Goal: Information Seeking & Learning: Learn about a topic

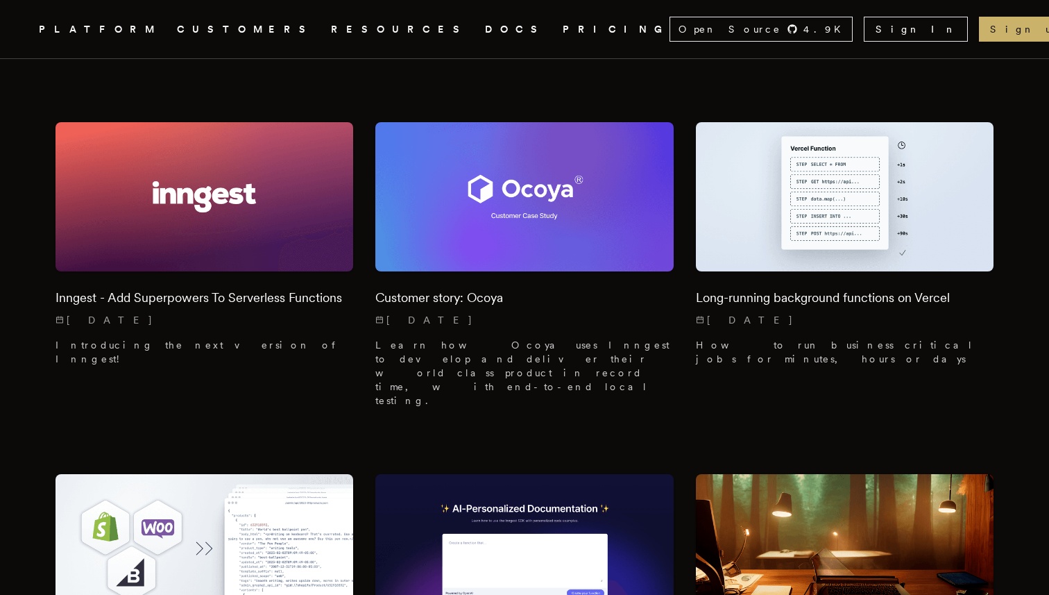
scroll to position [11445, 0]
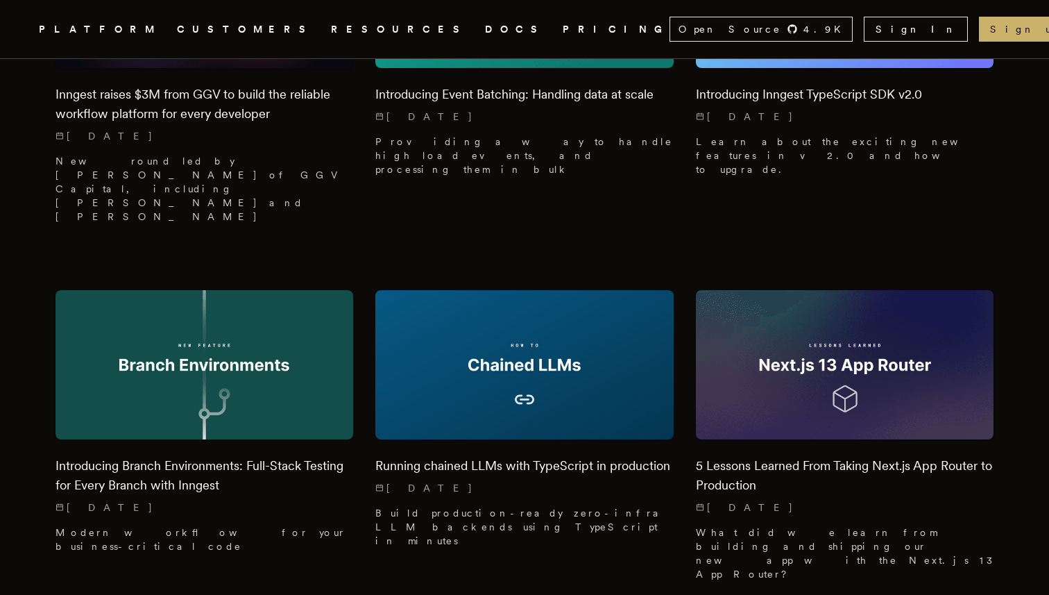
scroll to position [10918, 0]
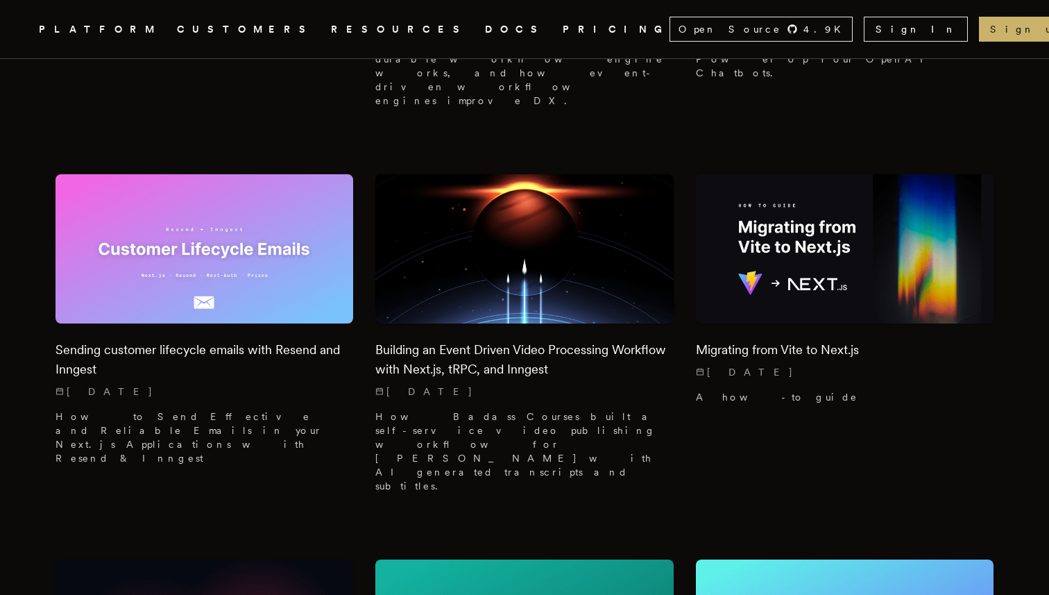
scroll to position [10280, 0]
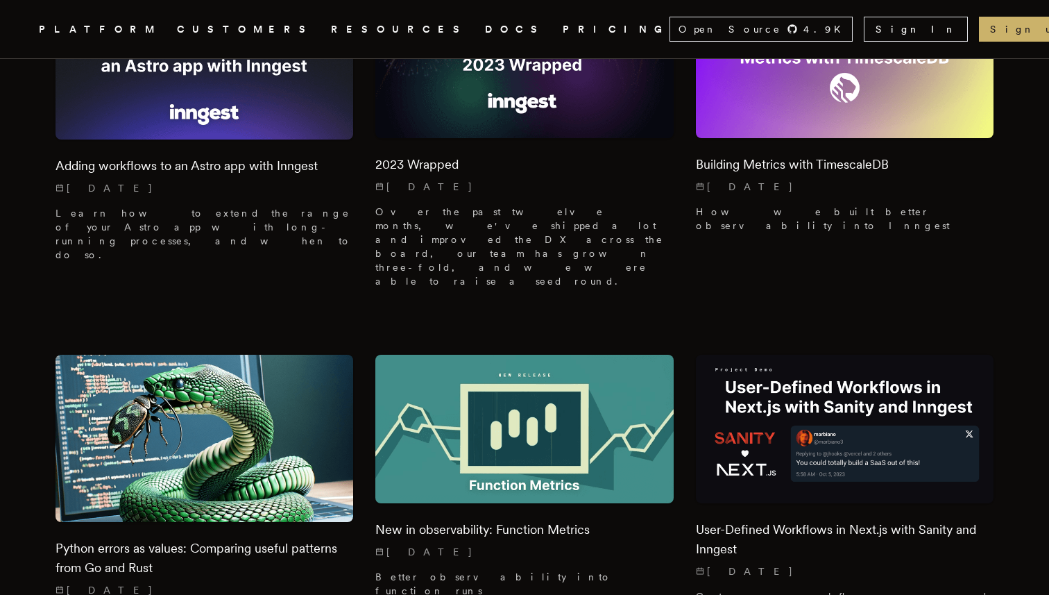
scroll to position [9369, 0]
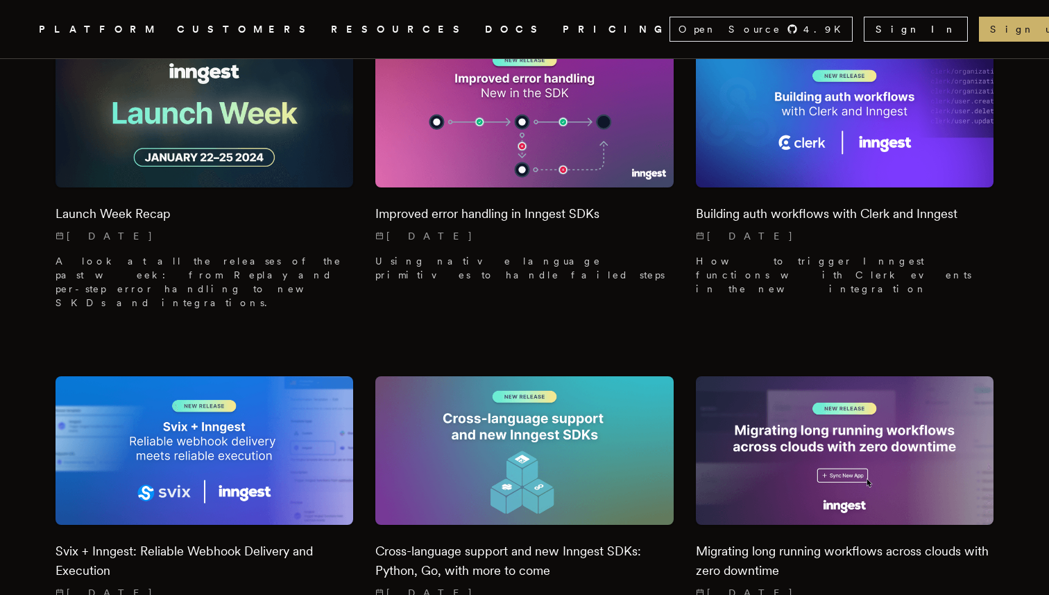
scroll to position [8301, 0]
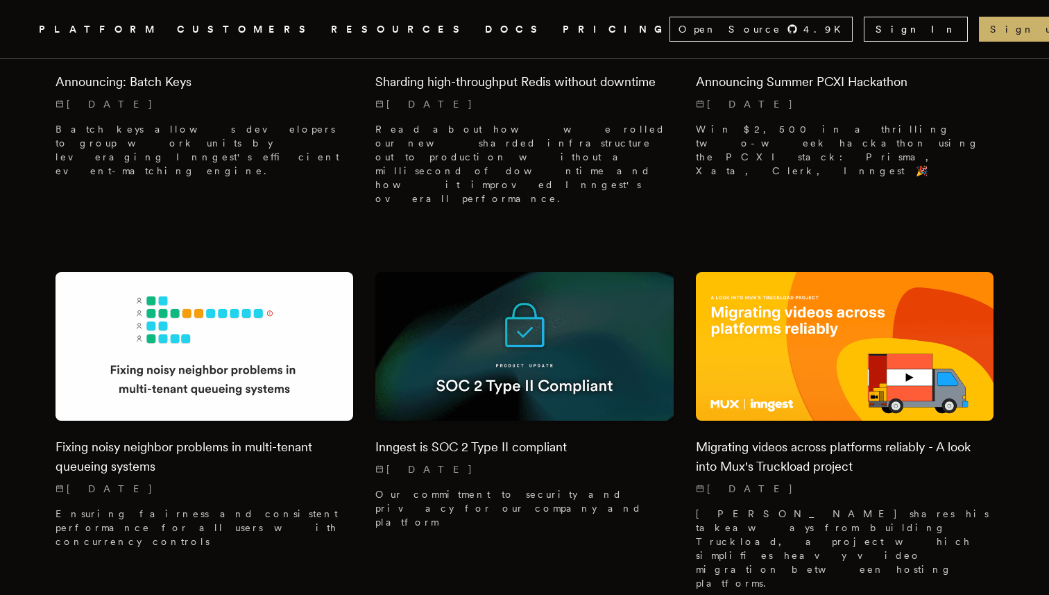
scroll to position [6664, 0]
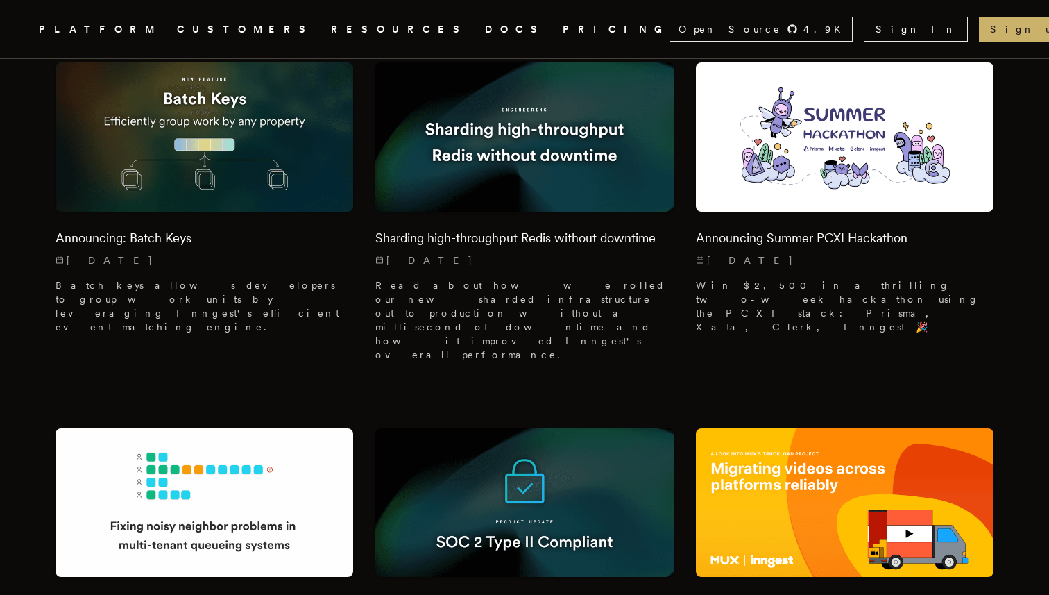
scroll to position [6483, 0]
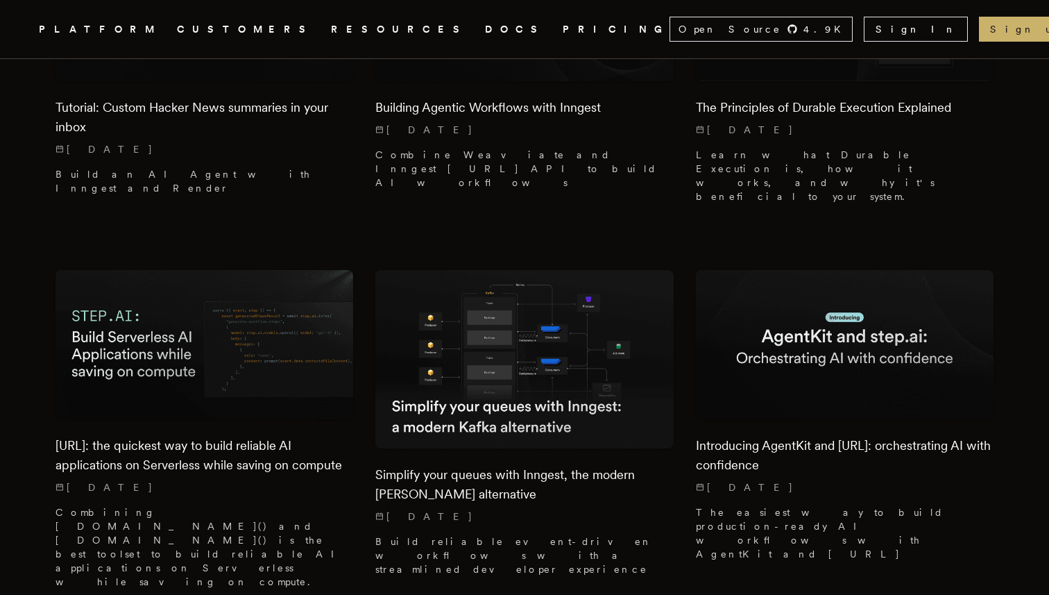
scroll to position [3987, 0]
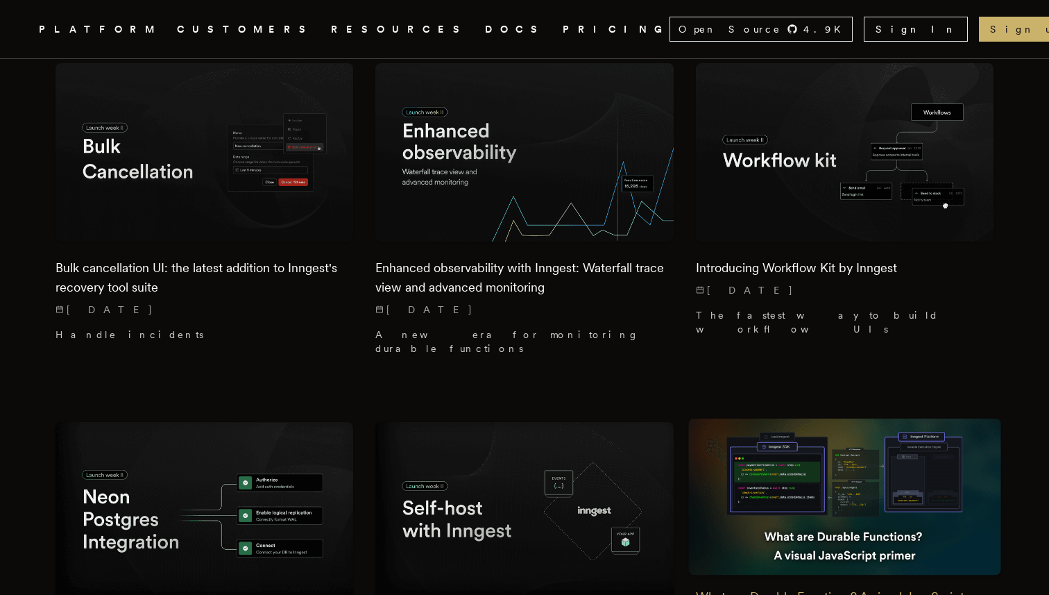
scroll to position [5389, 0]
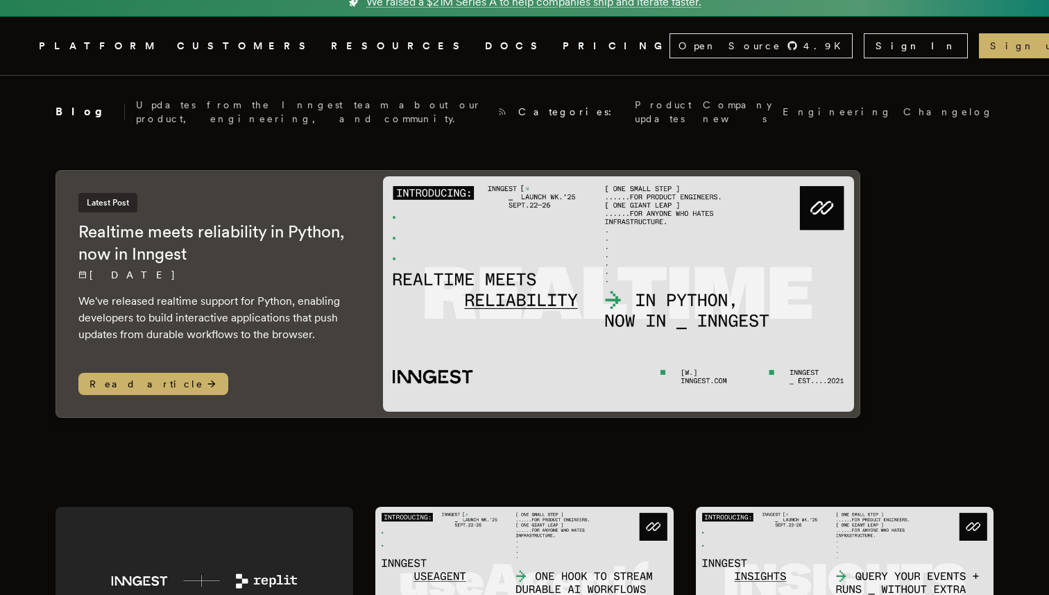
scroll to position [0, 0]
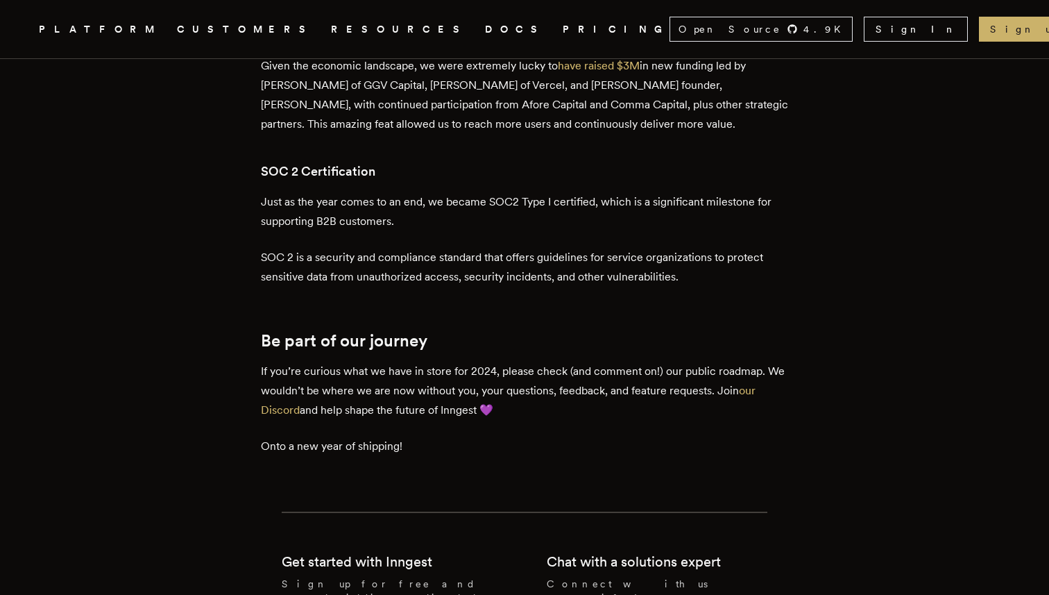
scroll to position [3303, 0]
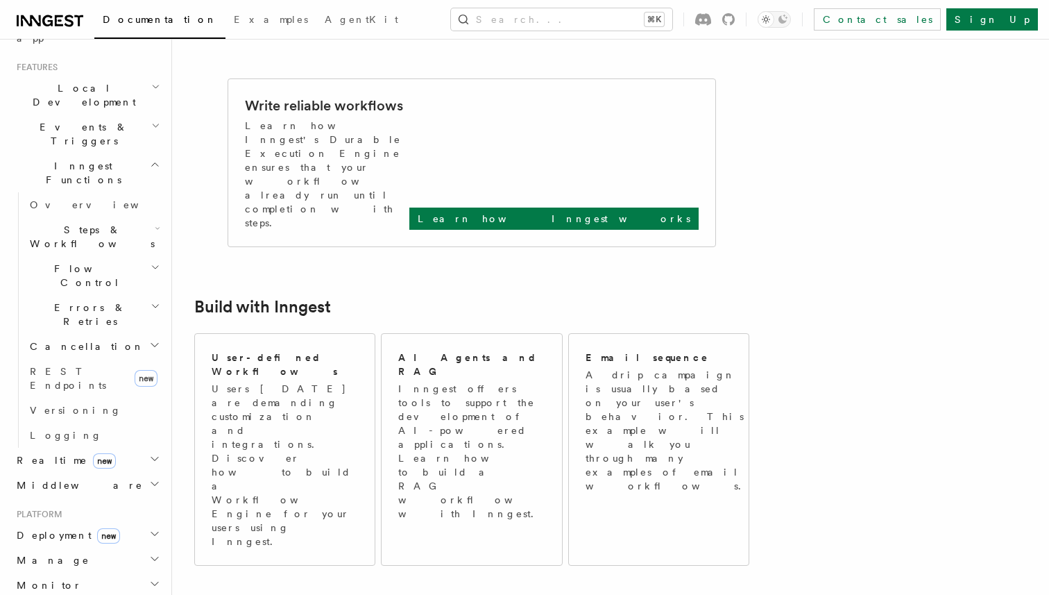
scroll to position [290, 0]
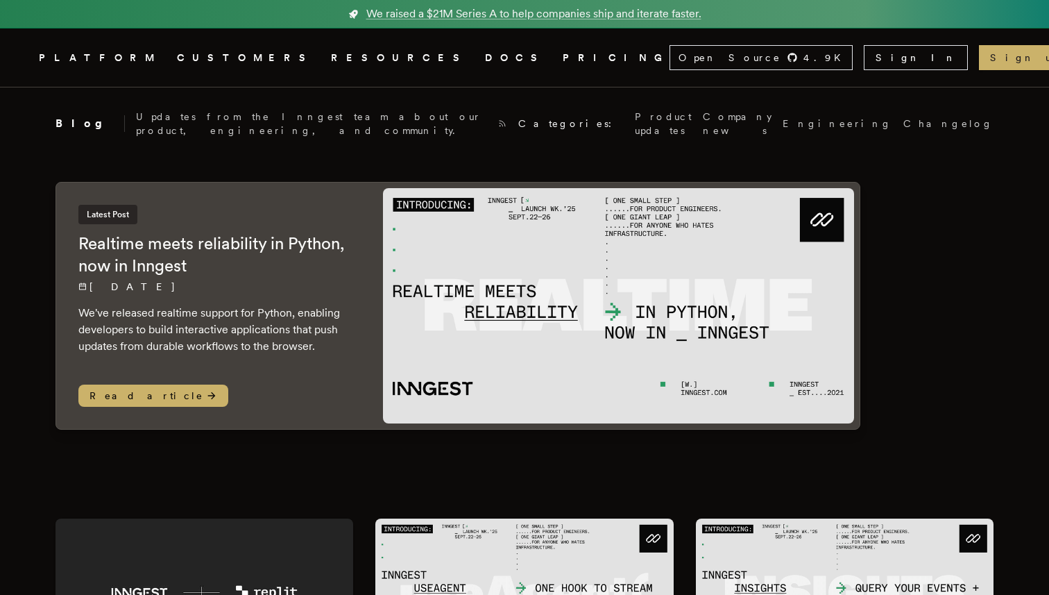
scroll to position [2760, 0]
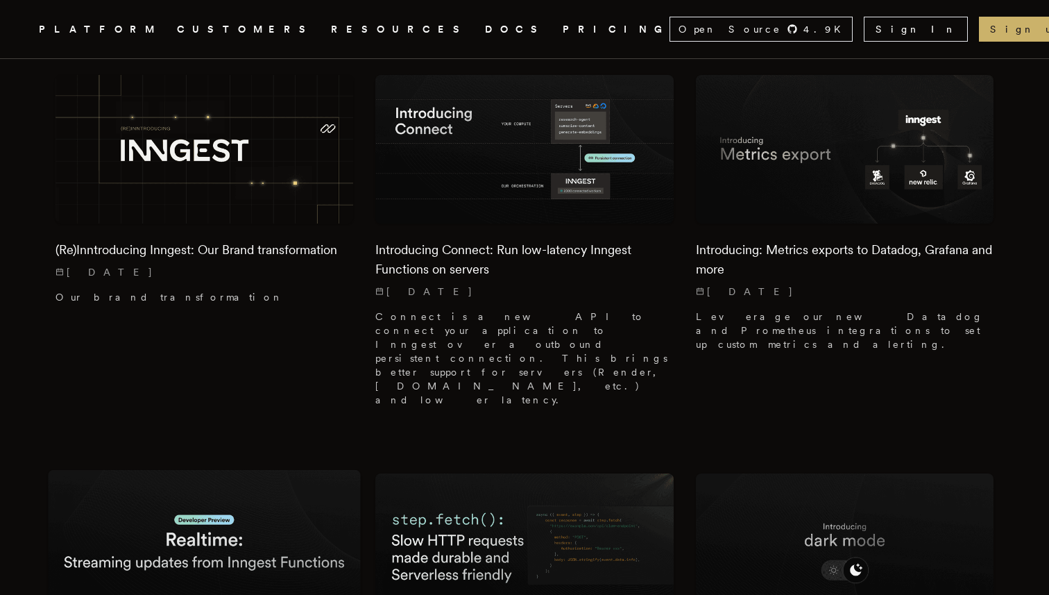
click at [294, 470] on img at bounding box center [204, 548] width 313 height 156
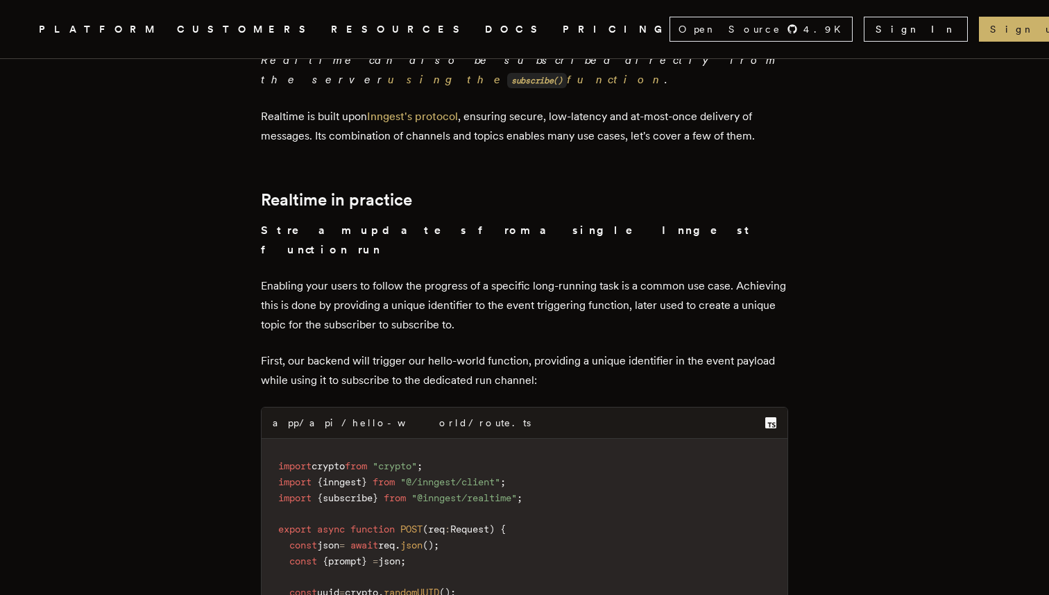
scroll to position [1874, 0]
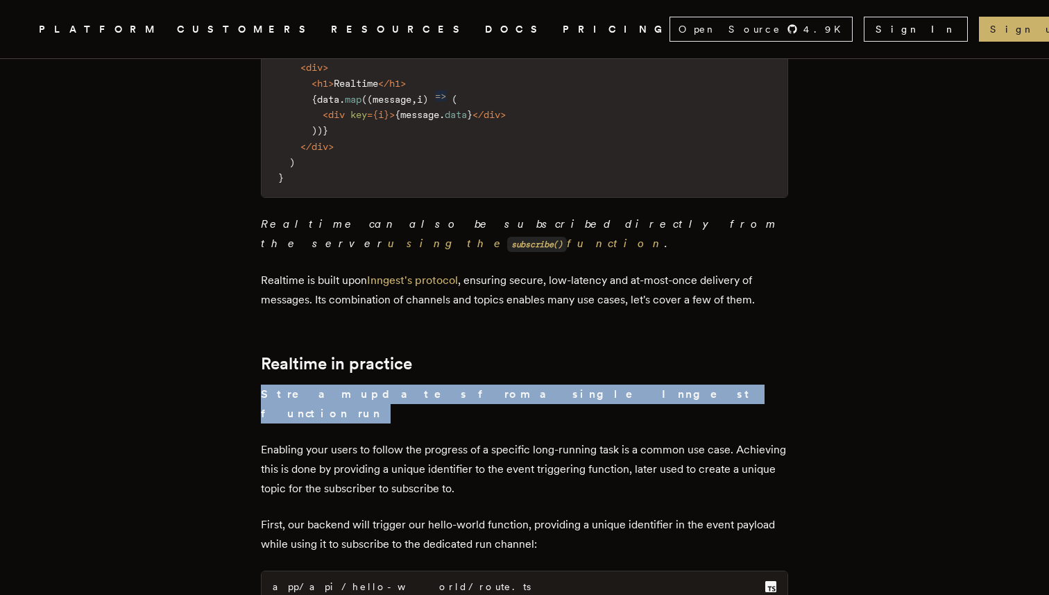
drag, startPoint x: 423, startPoint y: 347, endPoint x: 342, endPoint y: 374, distance: 85.6
click at [342, 387] on strong "Stream updates from a single Inngest function run" at bounding box center [508, 403] width 494 height 33
copy div "Stream updates from a single Inngest function run"
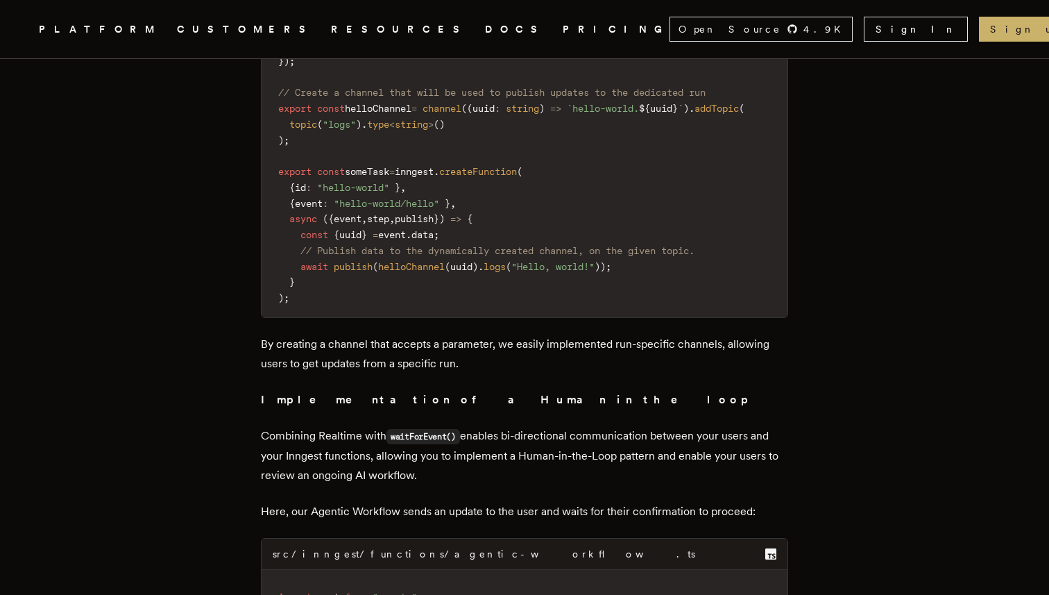
scroll to position [3180, 0]
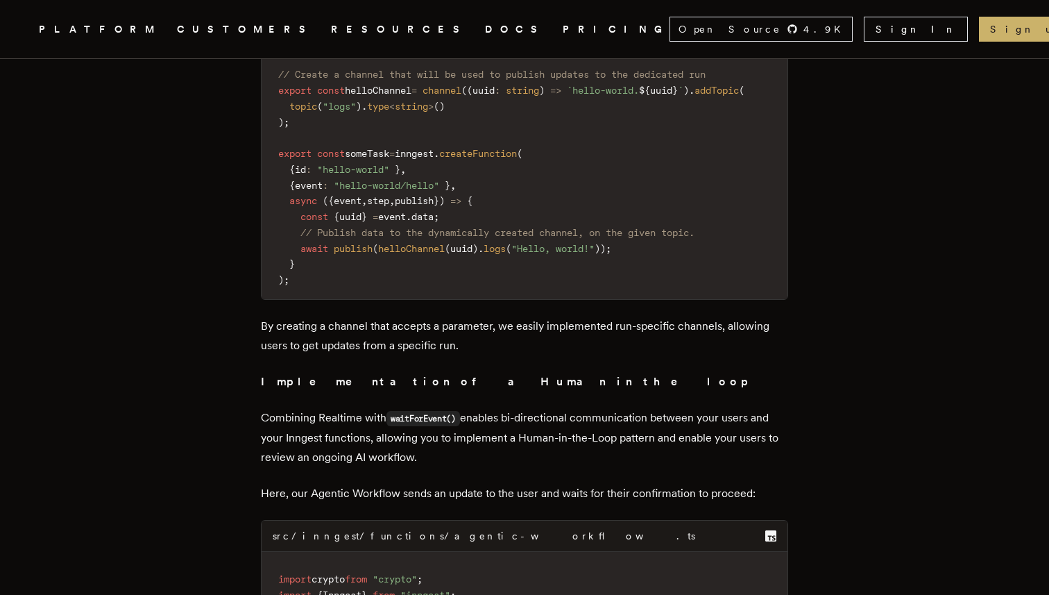
click at [479, 372] on p "Implementation of a Human in the loop" at bounding box center [524, 381] width 527 height 19
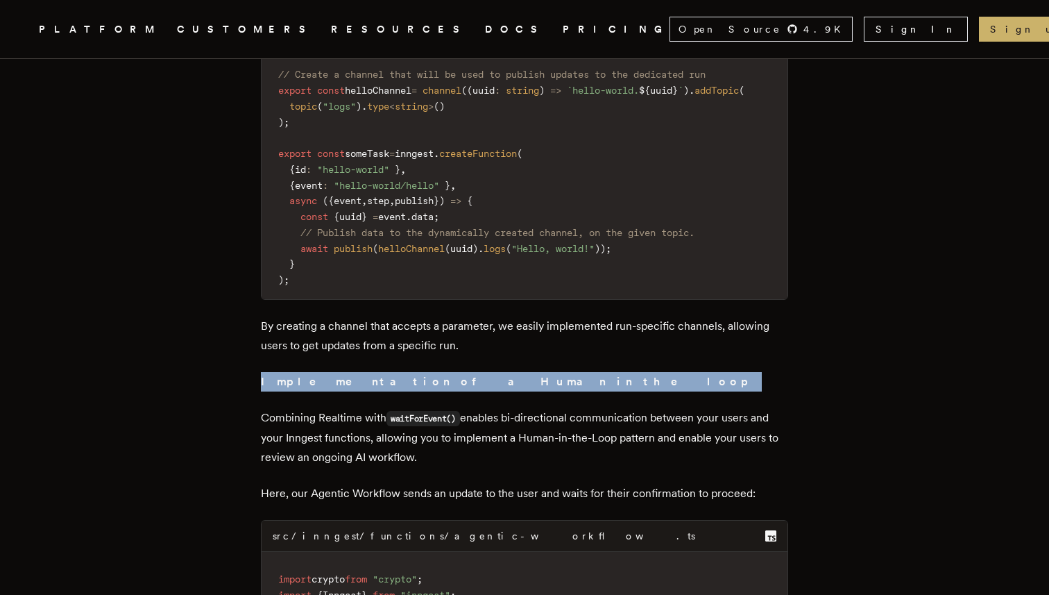
click at [479, 372] on p "Implementation of a Human in the loop" at bounding box center [524, 381] width 527 height 19
copy div "Implementation of a Human in the loop"
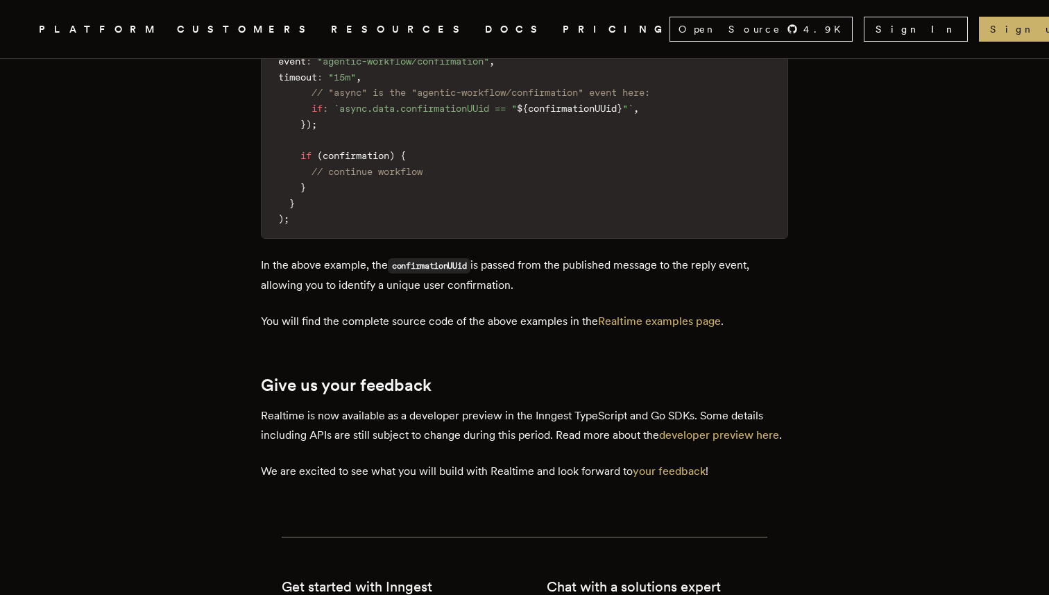
scroll to position [4330, 0]
click at [626, 314] on link "Realtime examples page" at bounding box center [659, 320] width 123 height 13
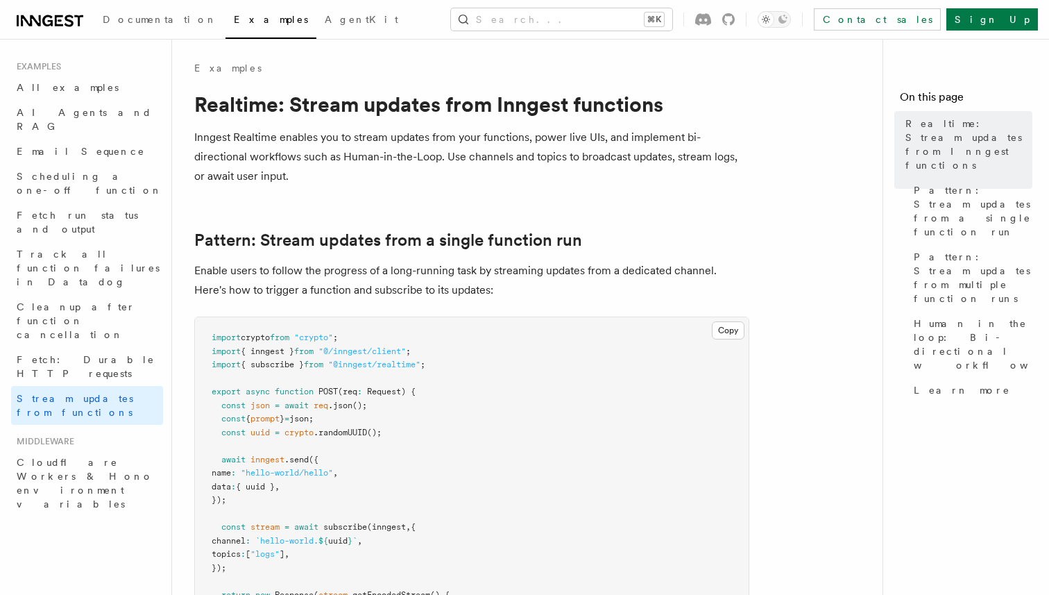
click at [745, 142] on p "Inngest Realtime enables you to stream updates from your functions, power live …" at bounding box center [471, 157] width 555 height 58
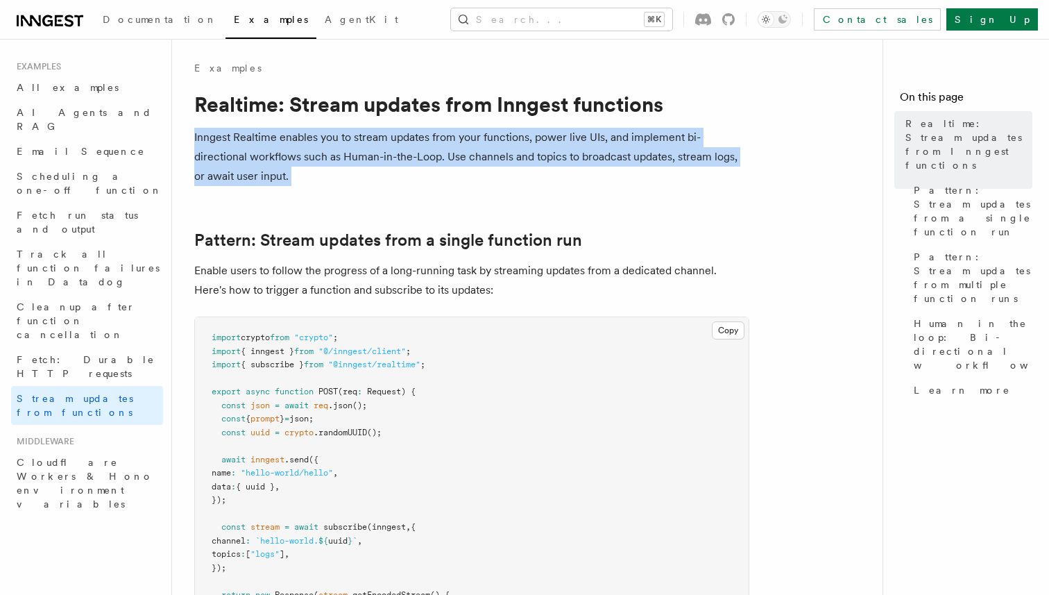
click at [745, 142] on p "Inngest Realtime enables you to stream updates from your functions, power live …" at bounding box center [471, 157] width 555 height 58
click at [738, 143] on p "Inngest Realtime enables you to stream updates from your functions, power live …" at bounding box center [471, 157] width 555 height 58
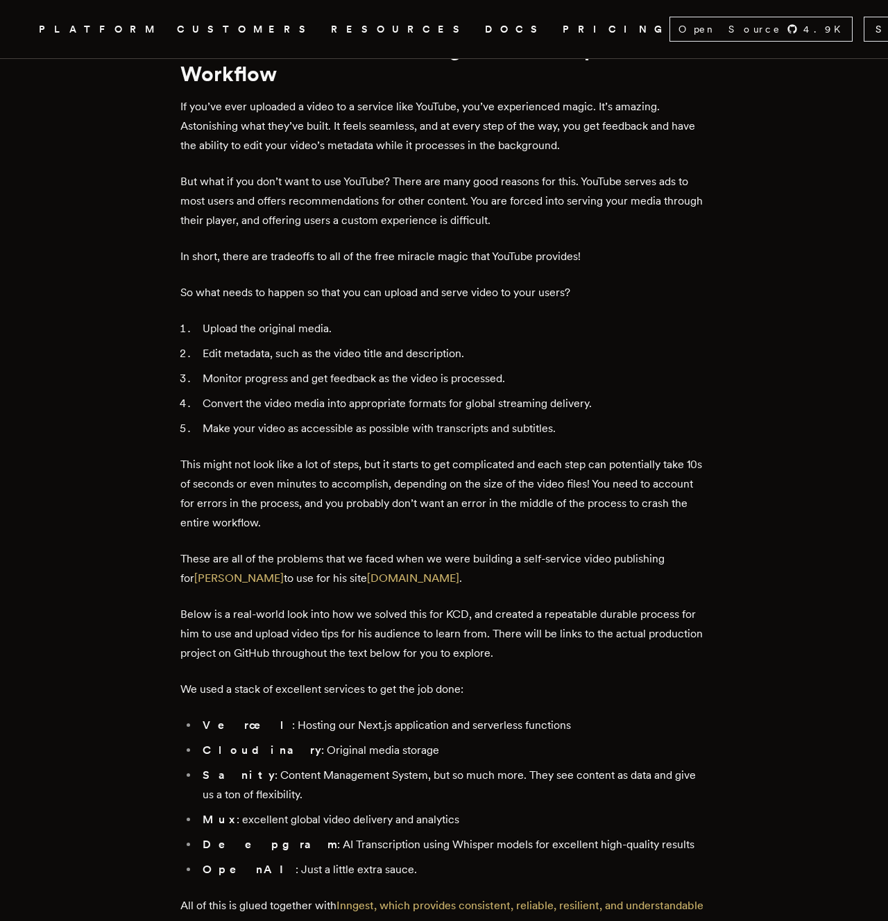
scroll to position [822, 0]
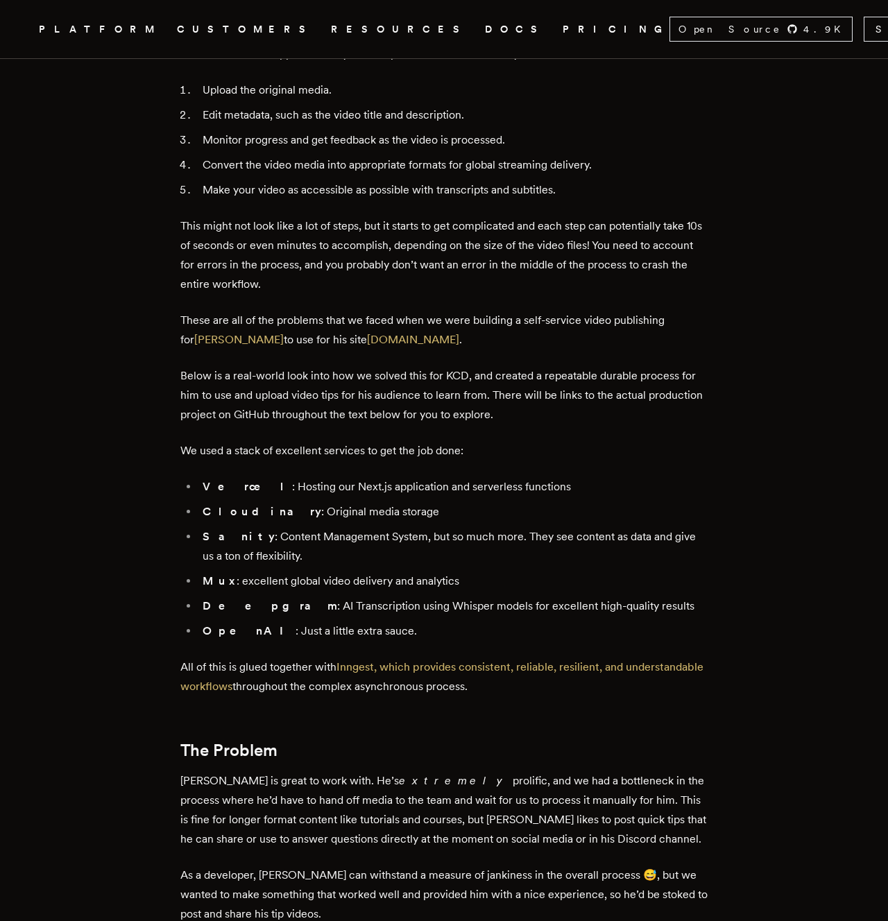
click at [459, 341] on p "These are all of the problems that we faced when we were building a self-servic…" at bounding box center [443, 330] width 527 height 39
click at [496, 345] on p "These are all of the problems that we faced when we were building a self-servic…" at bounding box center [443, 330] width 527 height 39
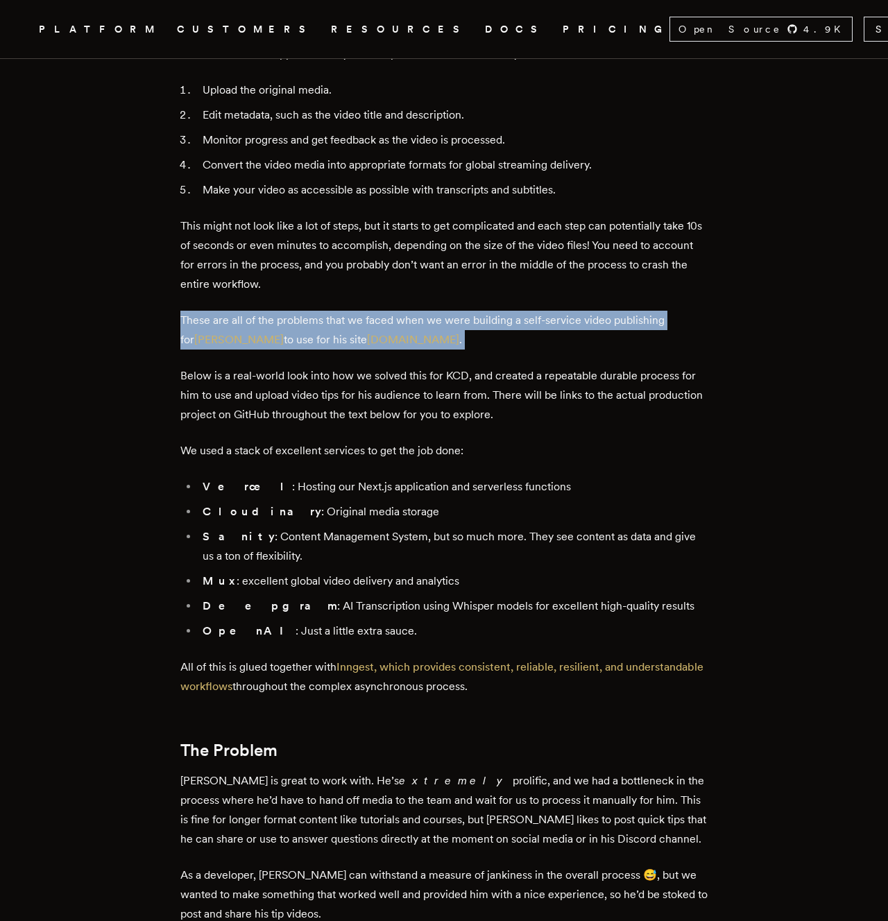
click at [535, 346] on p "These are all of the problems that we faced when we were building a self-servic…" at bounding box center [443, 330] width 527 height 39
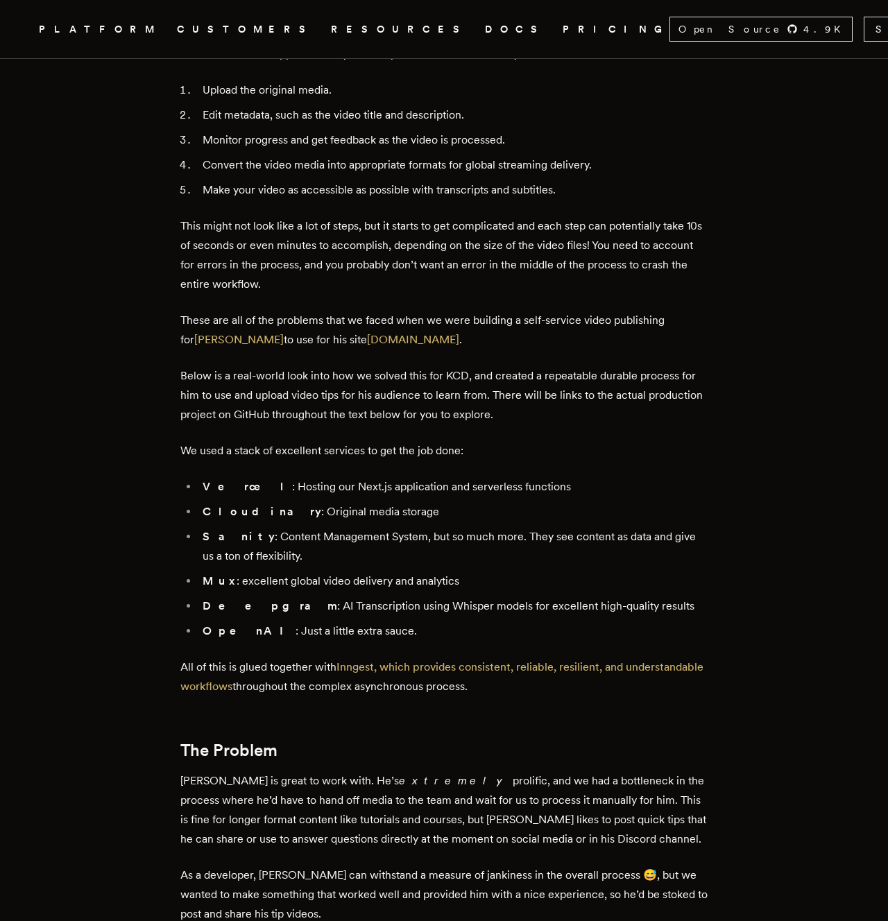
click at [535, 346] on p "These are all of the problems that we faced when we were building a self-servic…" at bounding box center [443, 330] width 527 height 39
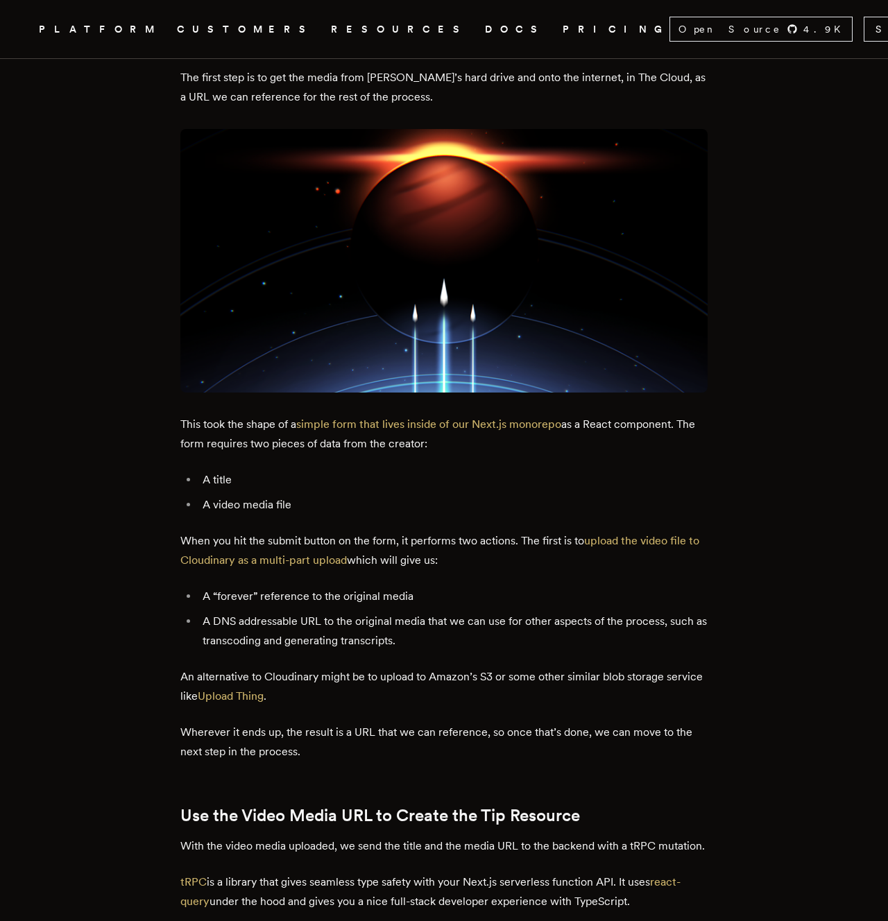
scroll to position [1810, 0]
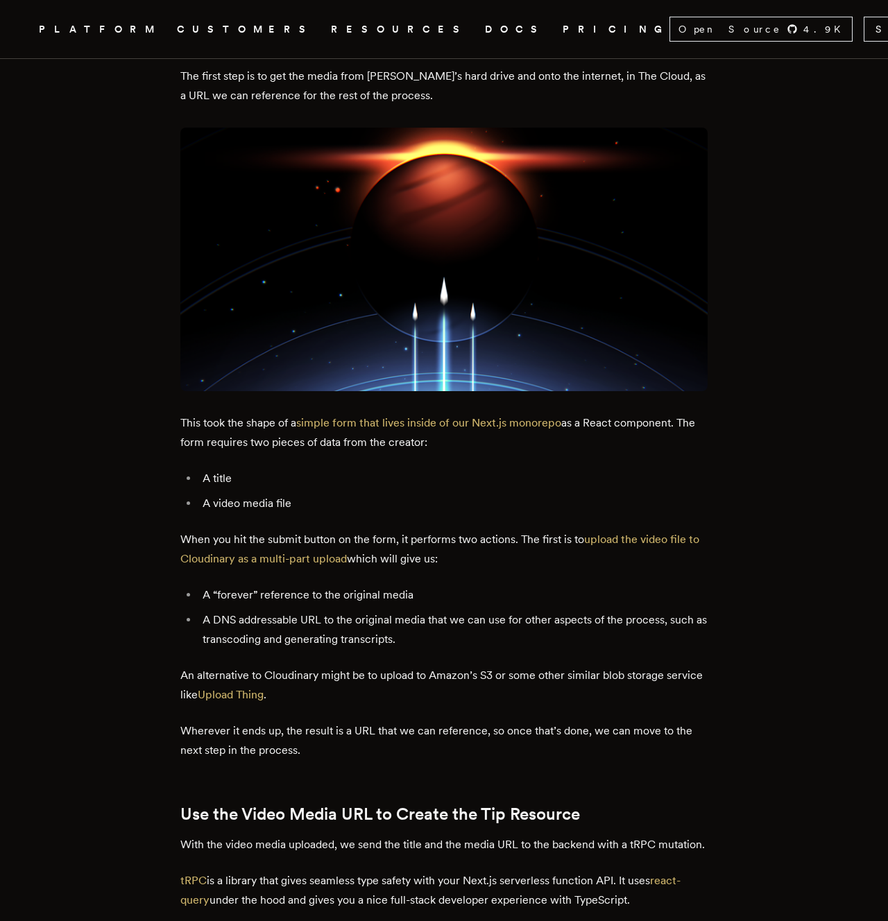
drag, startPoint x: 132, startPoint y: 412, endPoint x: 473, endPoint y: 440, distance: 341.8
click at [473, 440] on p "This took the shape of a simple form that lives inside of our Next.js monorepo …" at bounding box center [443, 433] width 527 height 39
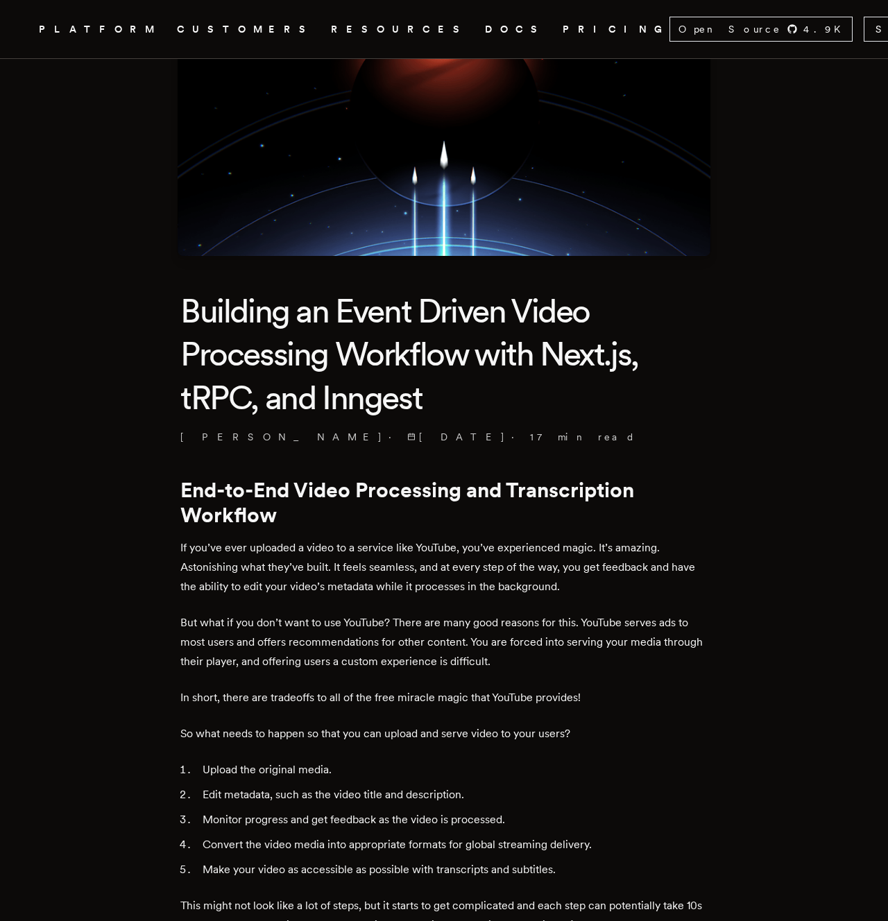
scroll to position [0, 0]
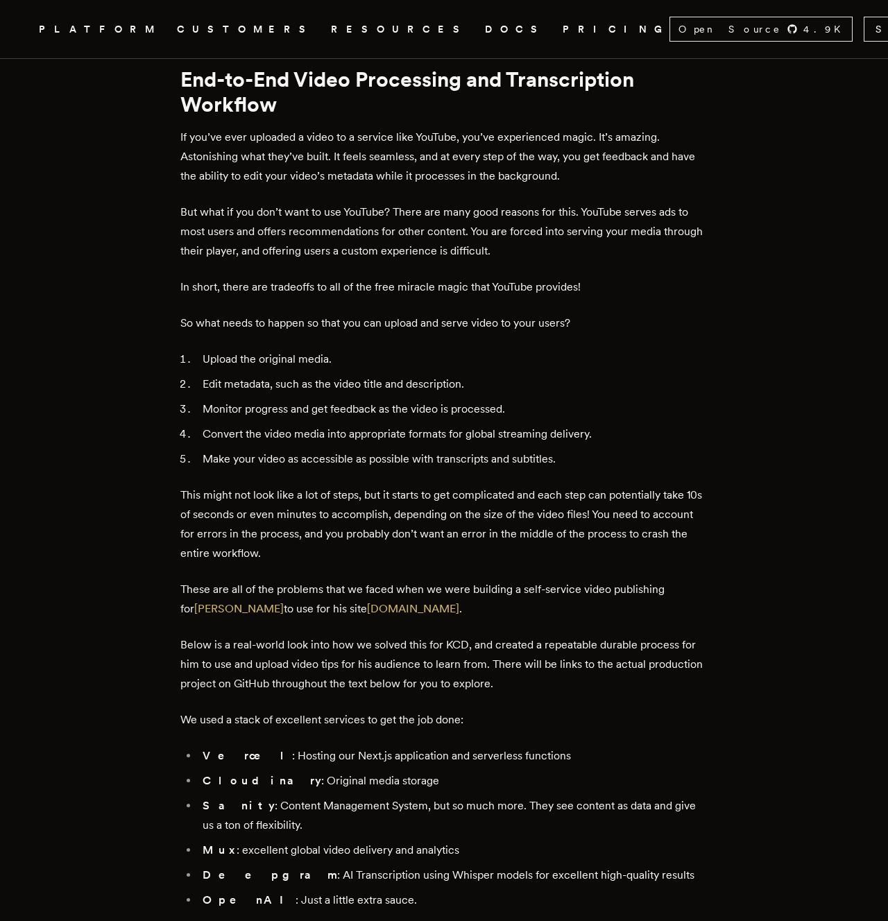
scroll to position [570, 0]
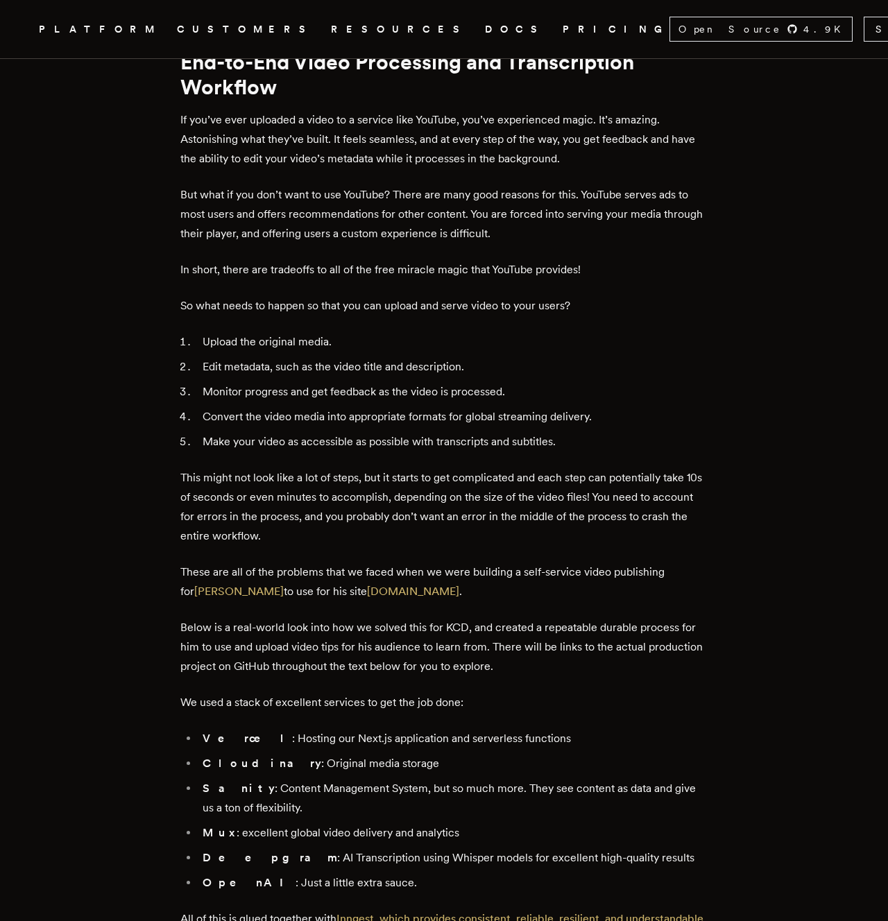
click at [523, 595] on p "These are all of the problems that we faced when we were building a self-servic…" at bounding box center [443, 582] width 527 height 39
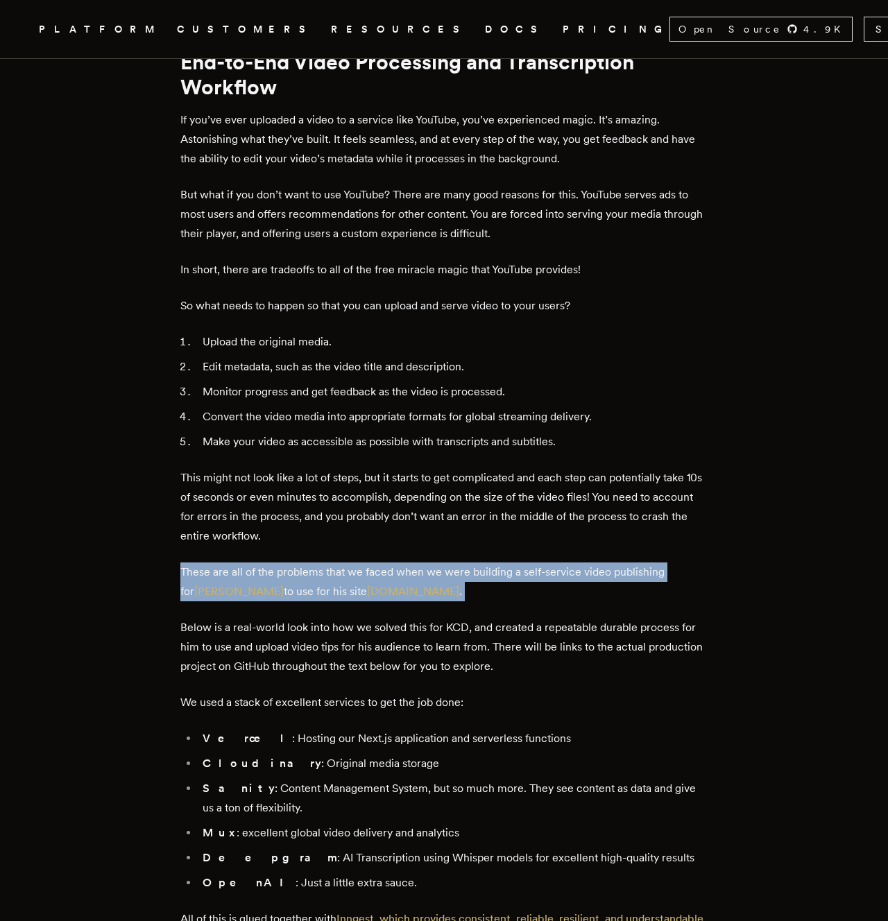
click at [523, 595] on p "These are all of the problems that we faced when we were building a self-servic…" at bounding box center [443, 582] width 527 height 39
click at [556, 594] on p "These are all of the problems that we faced when we were building a self-servic…" at bounding box center [443, 582] width 527 height 39
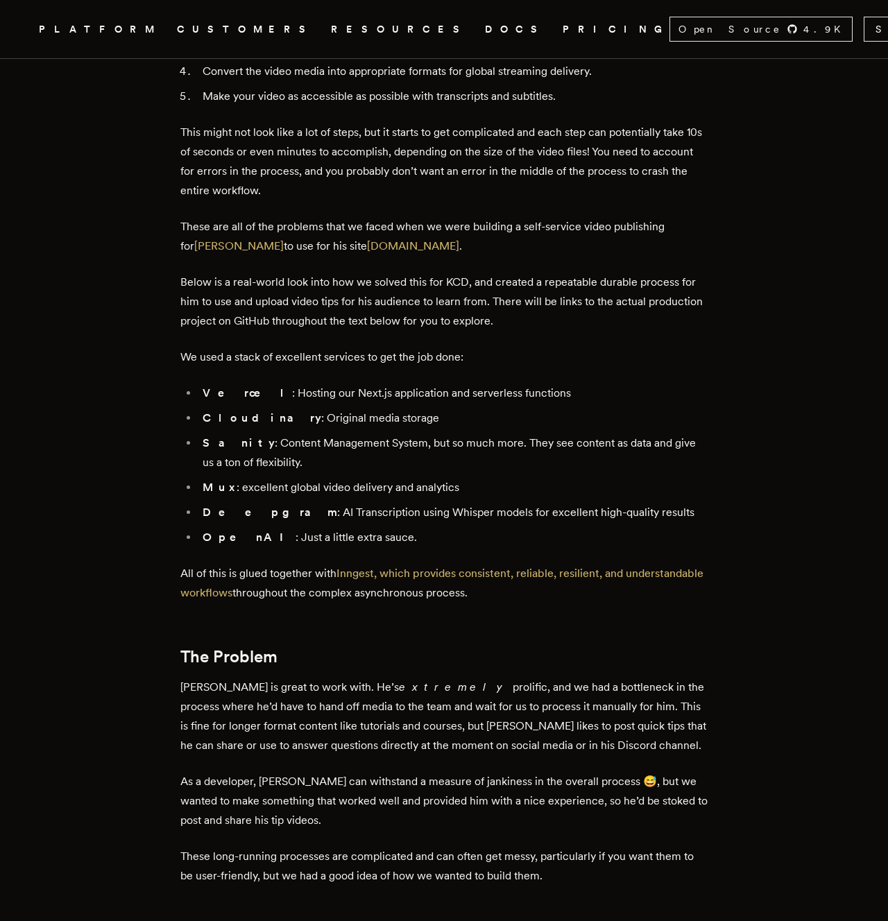
scroll to position [917, 0]
drag, startPoint x: 421, startPoint y: 550, endPoint x: 599, endPoint y: 599, distance: 184.8
click at [599, 600] on p "All of this is glued together with Inngest, which provides consistent, reliable…" at bounding box center [443, 582] width 527 height 39
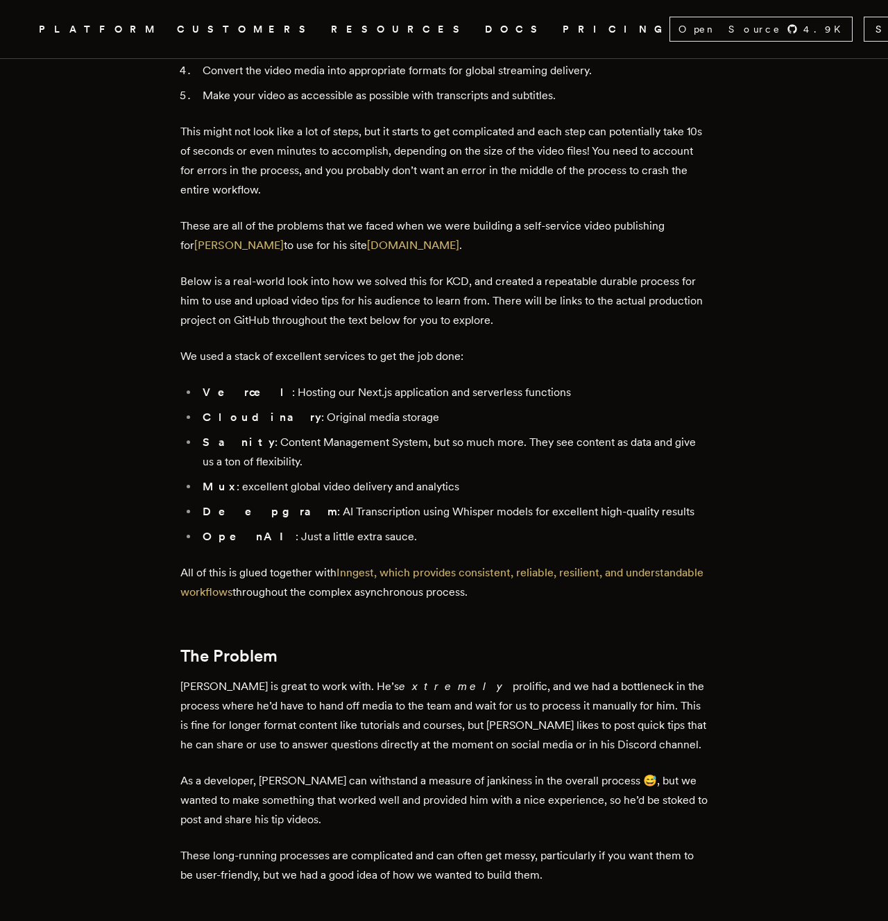
click at [599, 600] on p "All of this is glued together with Inngest, which provides consistent, reliable…" at bounding box center [443, 582] width 527 height 39
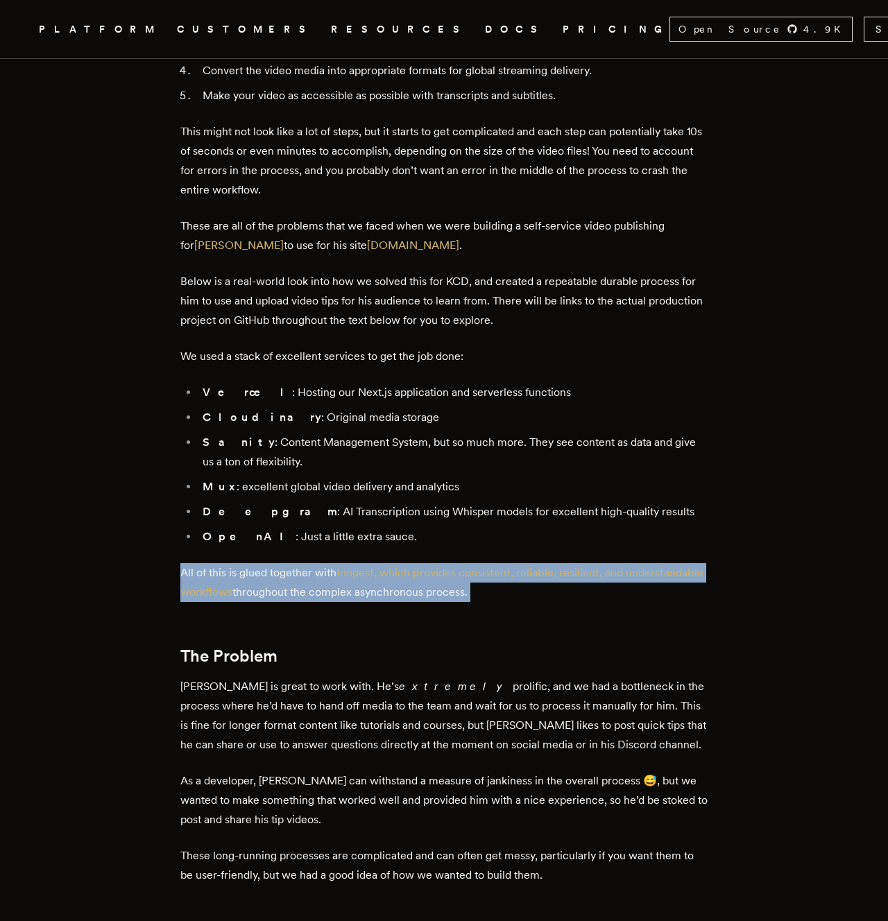
click at [636, 597] on p "All of this is glued together with Inngest, which provides consistent, reliable…" at bounding box center [443, 582] width 527 height 39
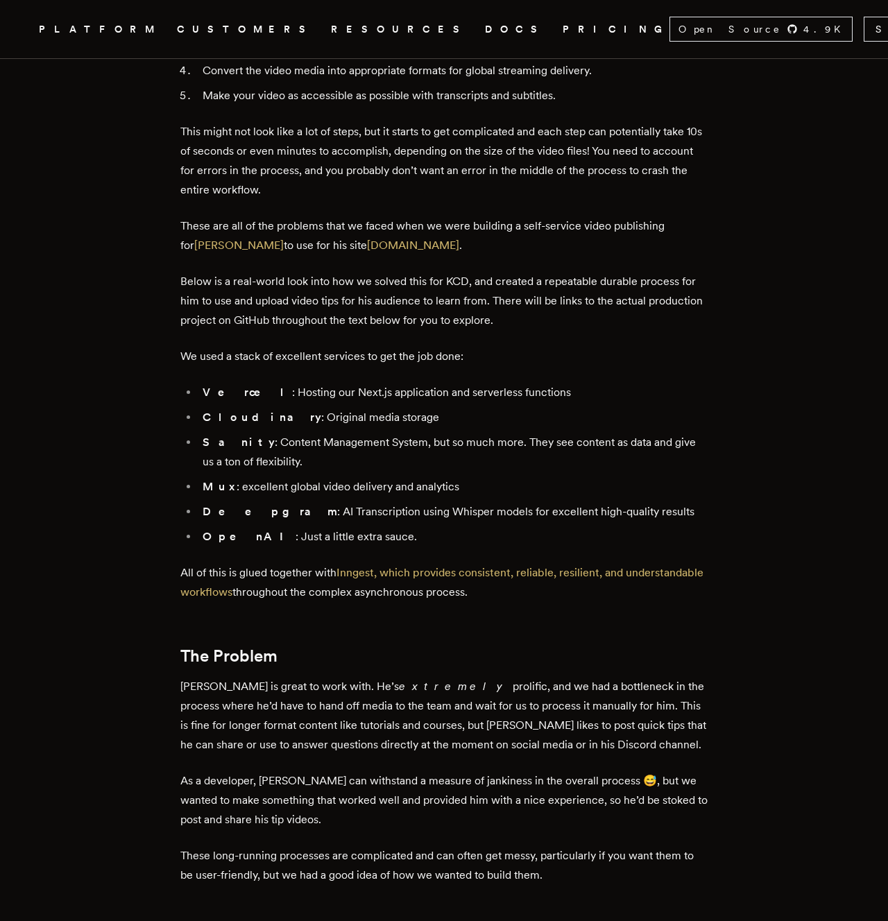
click at [636, 597] on p "All of this is glued together with Inngest, which provides consistent, reliable…" at bounding box center [443, 582] width 527 height 39
